Goal: Find specific page/section: Find specific page/section

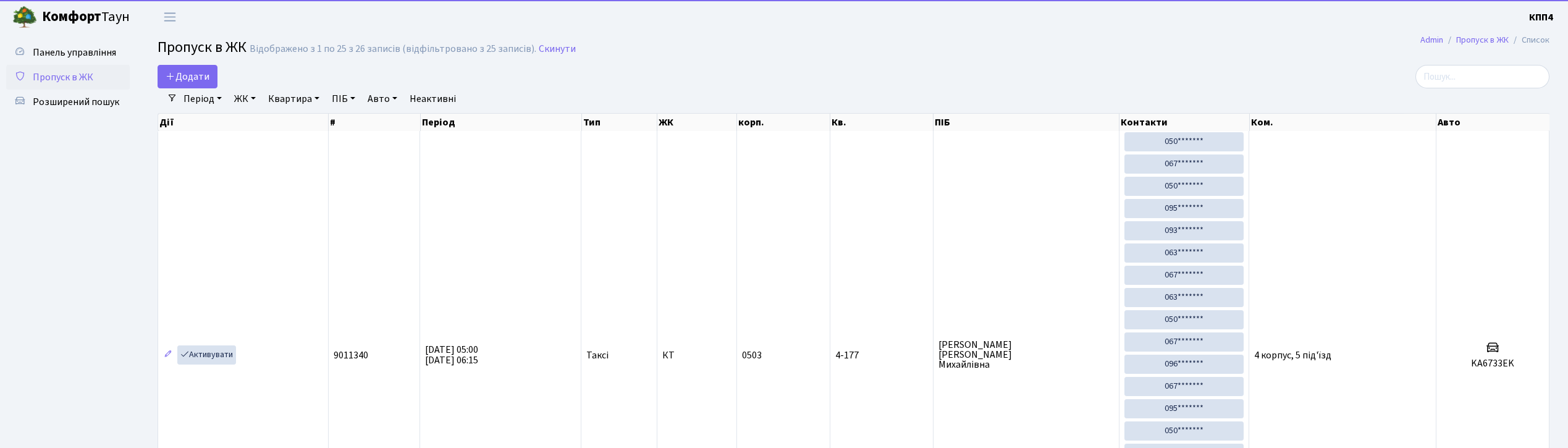
select select "25"
click at [89, 46] on span "Панель управління" at bounding box center [74, 52] width 83 height 13
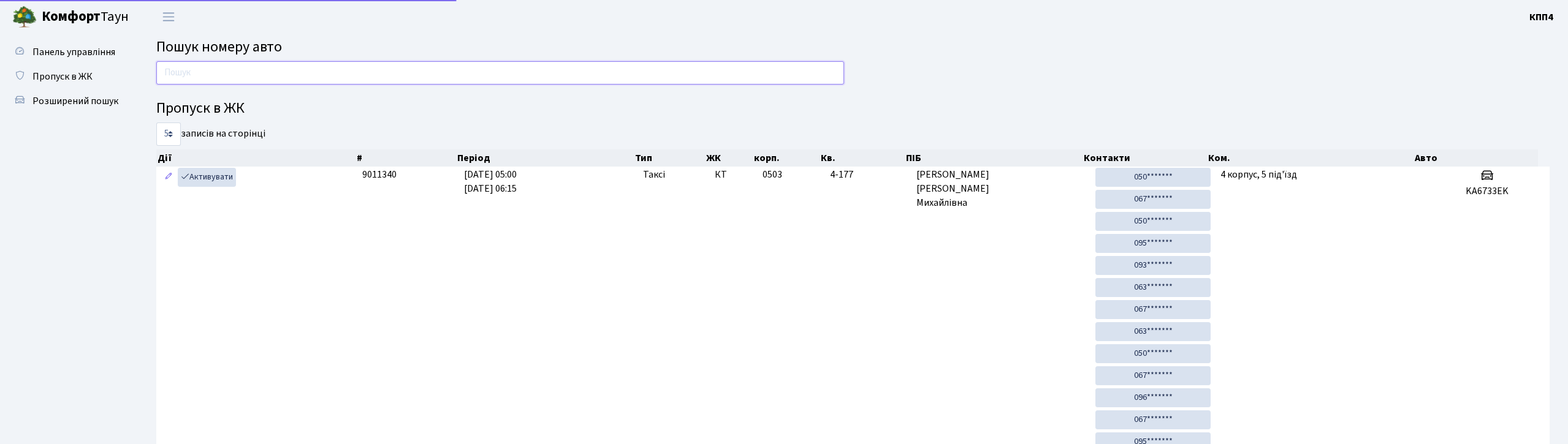
drag, startPoint x: 0, startPoint y: 0, endPoint x: 272, endPoint y: 72, distance: 281.4
click at [272, 72] on input "text" at bounding box center [500, 72] width 688 height 23
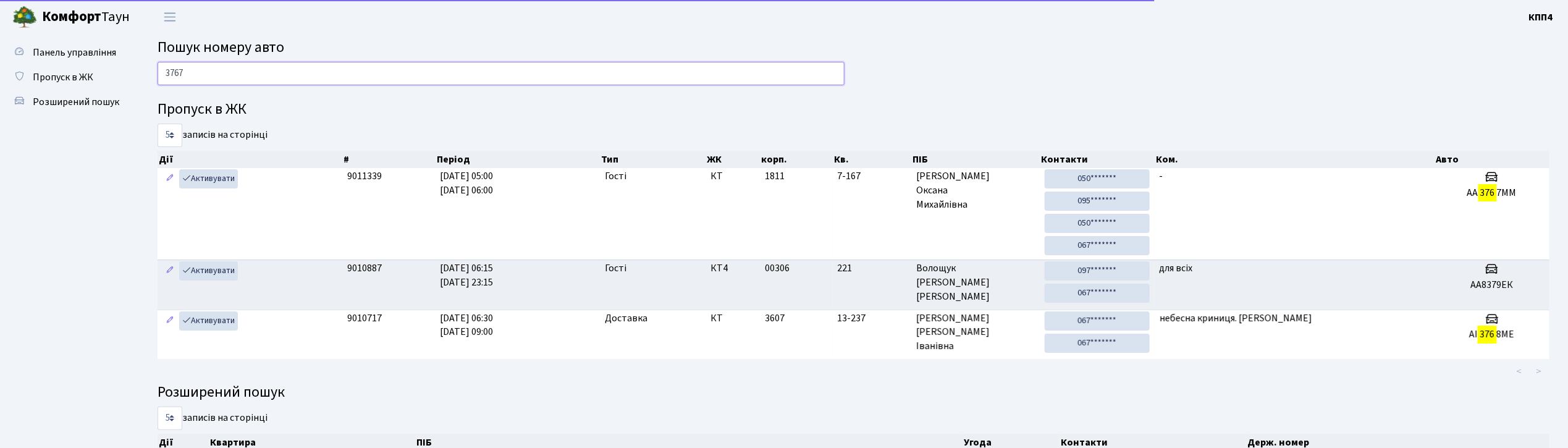
type input "3767"
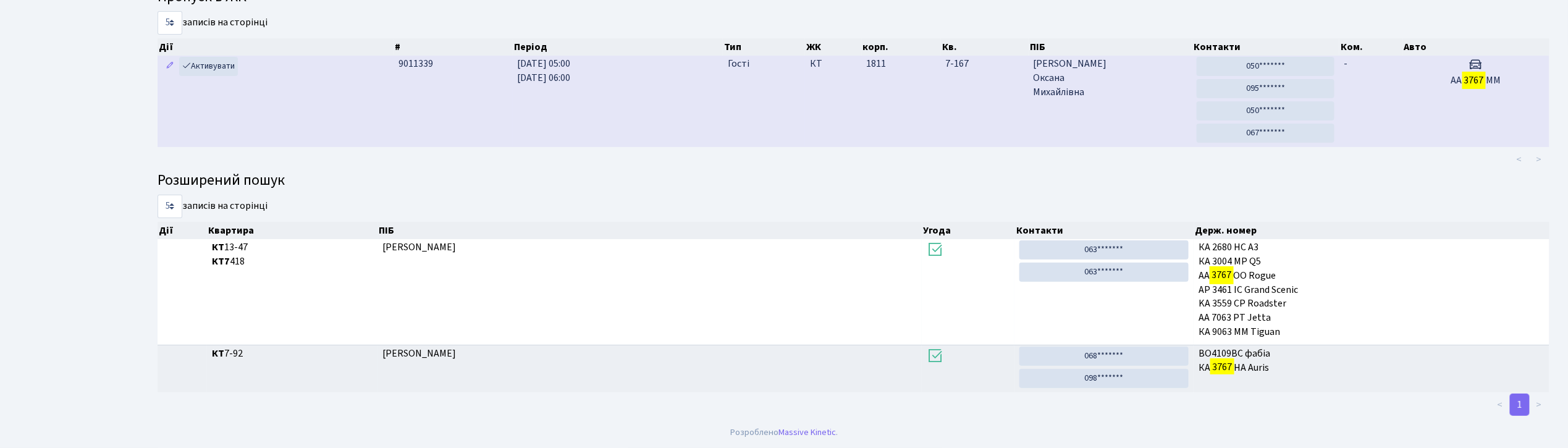
scroll to position [114, 0]
